Goal: Register for event/course

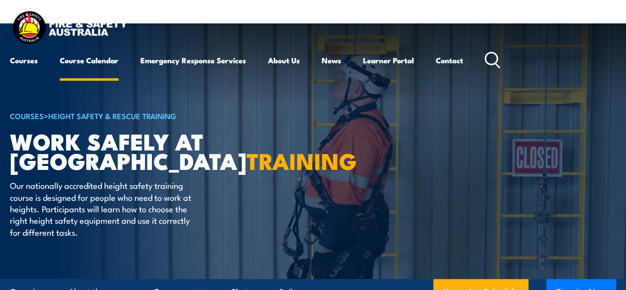
click at [108, 62] on link "Course Calendar" at bounding box center [89, 60] width 59 height 24
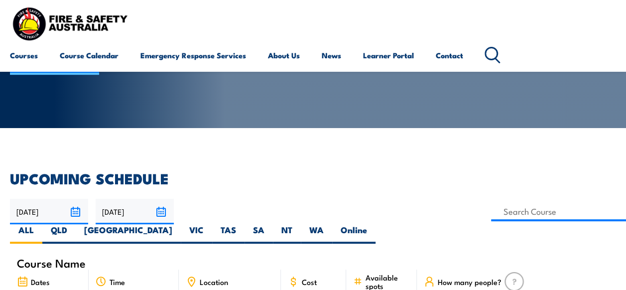
scroll to position [149, 0]
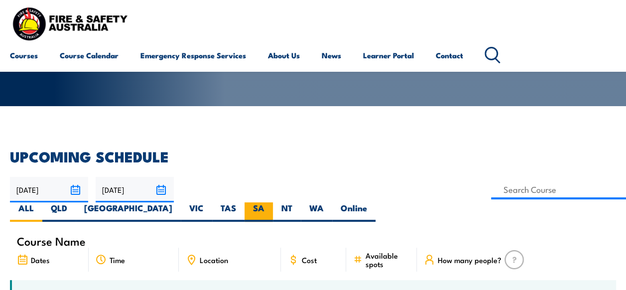
click at [273, 202] on label "SA" at bounding box center [258, 211] width 28 height 19
click at [271, 202] on input "SA" at bounding box center [267, 205] width 6 height 6
radio input "true"
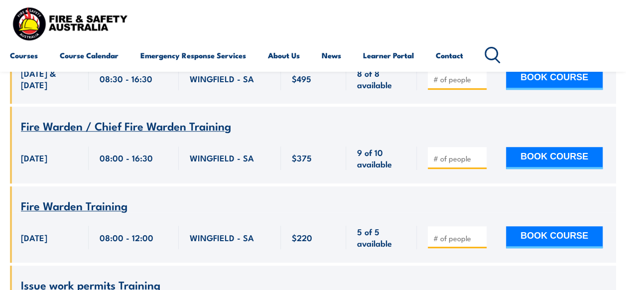
scroll to position [5973, 0]
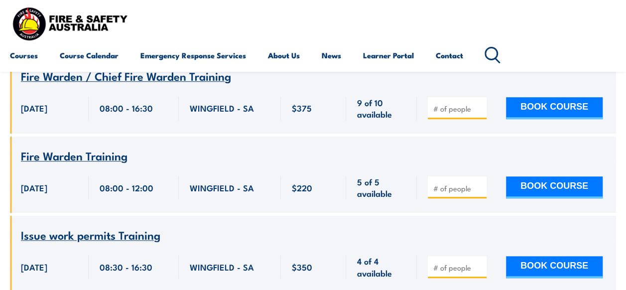
click at [388, 162] on div "Fire Warden Training" at bounding box center [313, 156] width 584 height 12
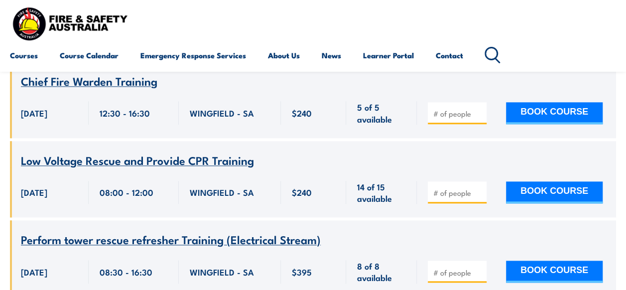
scroll to position [6261, 0]
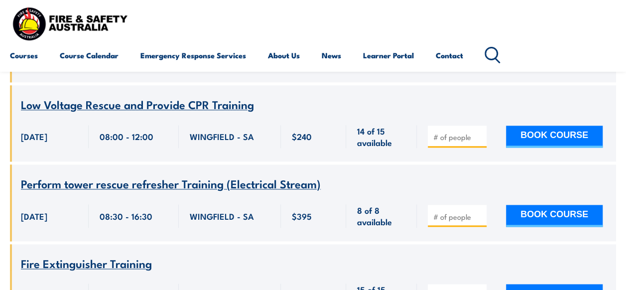
drag, startPoint x: 406, startPoint y: 186, endPoint x: 7, endPoint y: 151, distance: 400.2
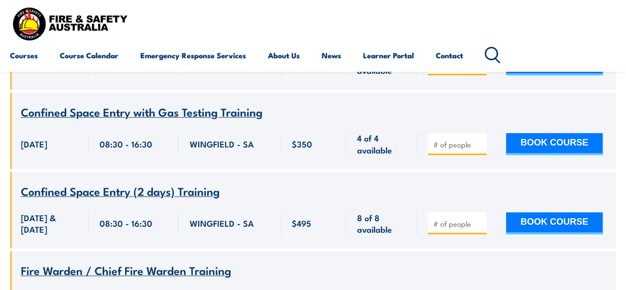
scroll to position [5763, 0]
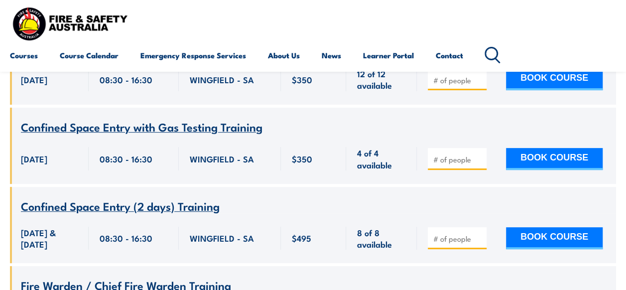
click at [307, 22] on div "Courses Course Calendar Emergency Response Services Services Overview Emergency…" at bounding box center [313, 35] width 606 height 63
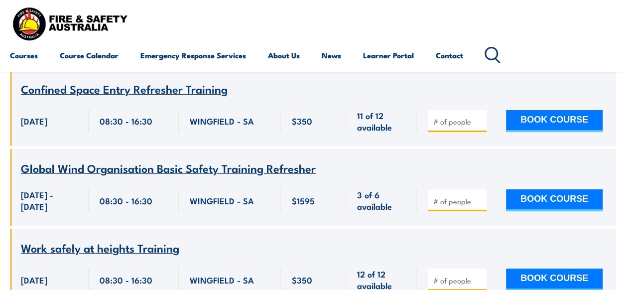
scroll to position [5499, 0]
